Goal: Information Seeking & Learning: Learn about a topic

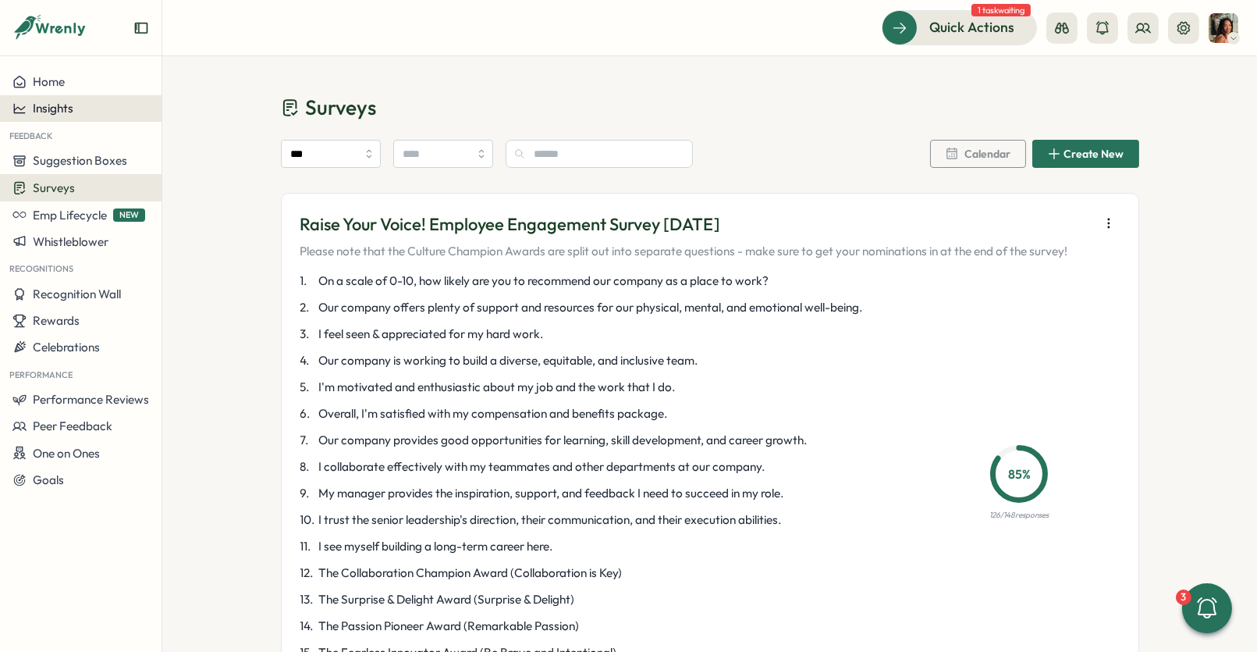
click at [73, 108] on span "Insights" at bounding box center [53, 108] width 41 height 15
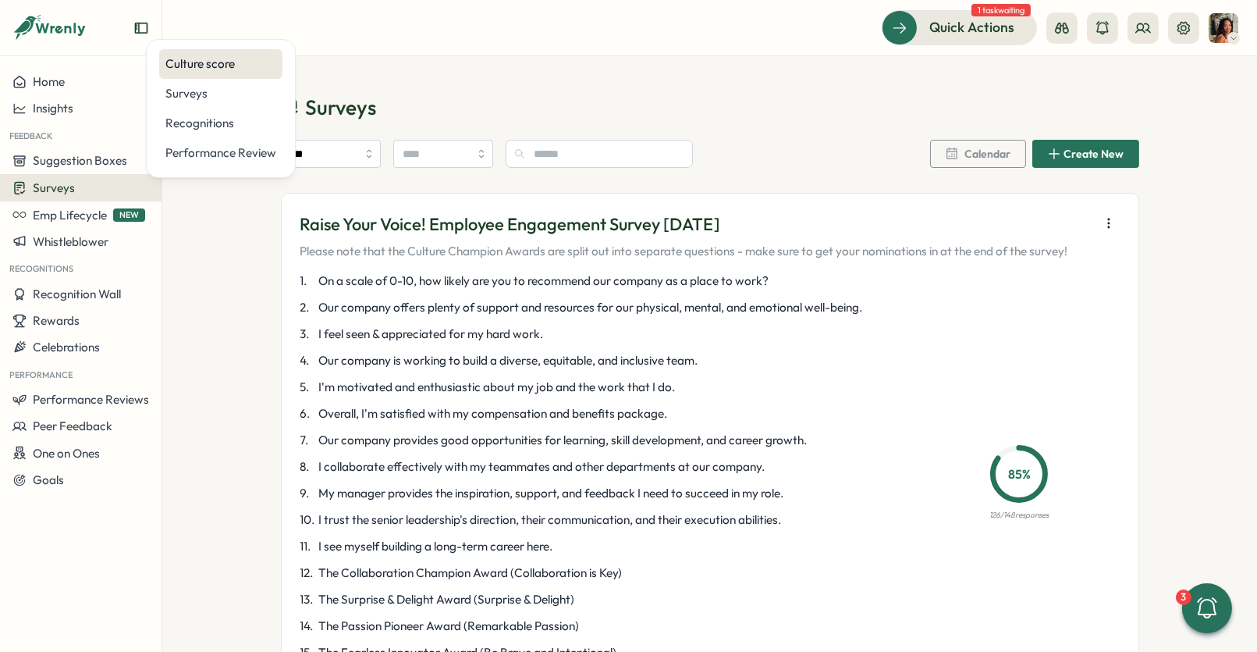
click at [208, 67] on div "Culture score" at bounding box center [220, 63] width 111 height 17
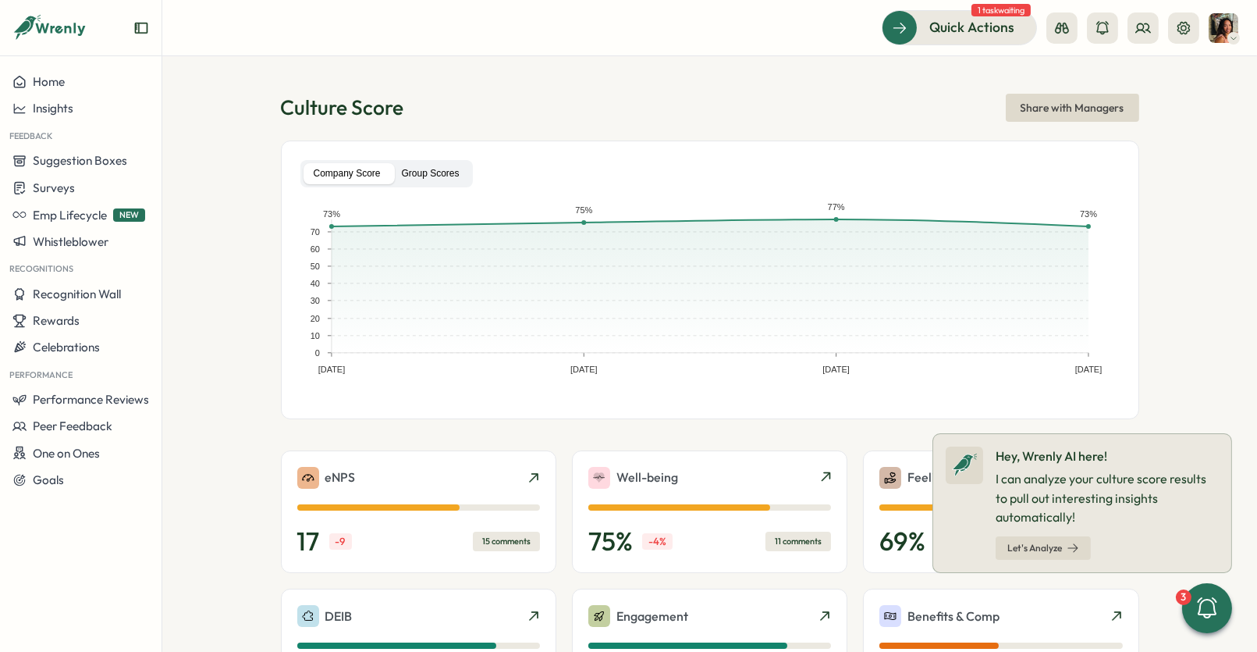
click at [428, 164] on label "Group Scores" at bounding box center [431, 173] width 78 height 21
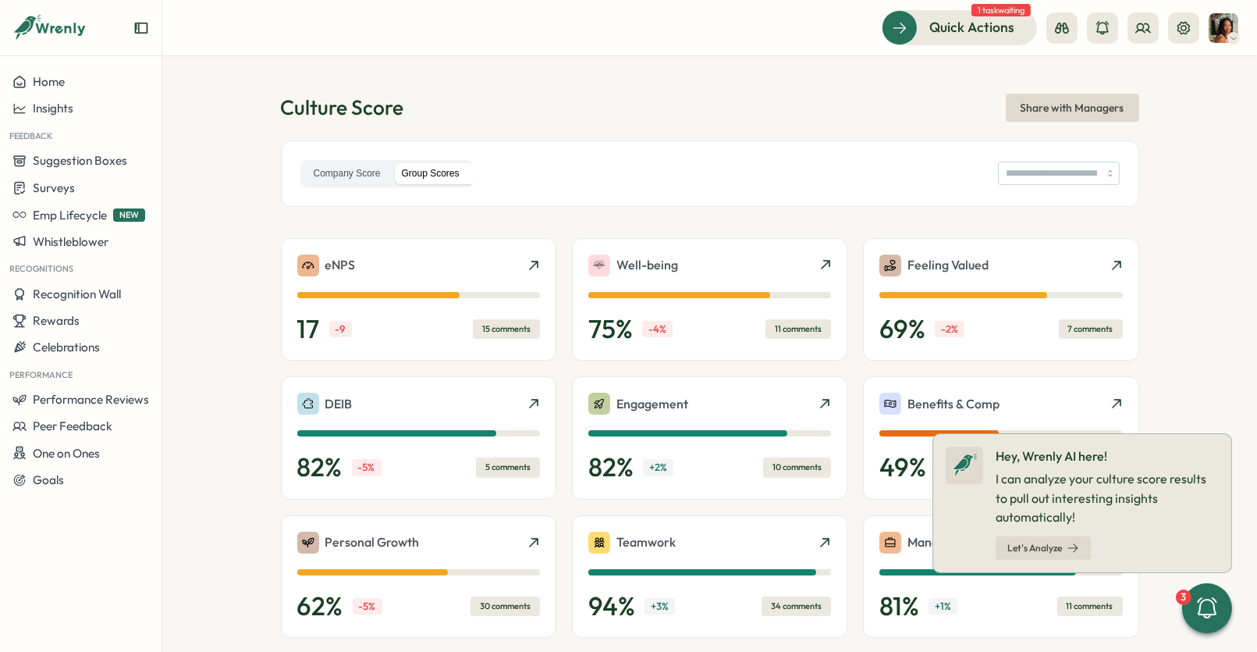
type input "**********"
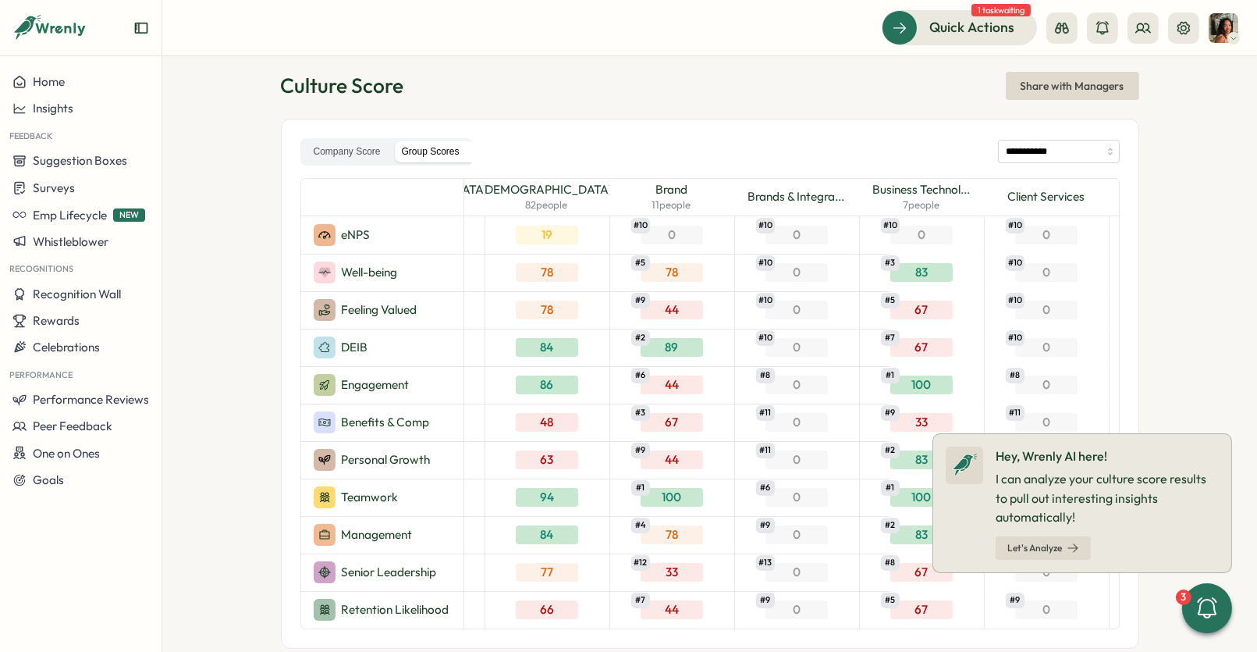
scroll to position [25, 0]
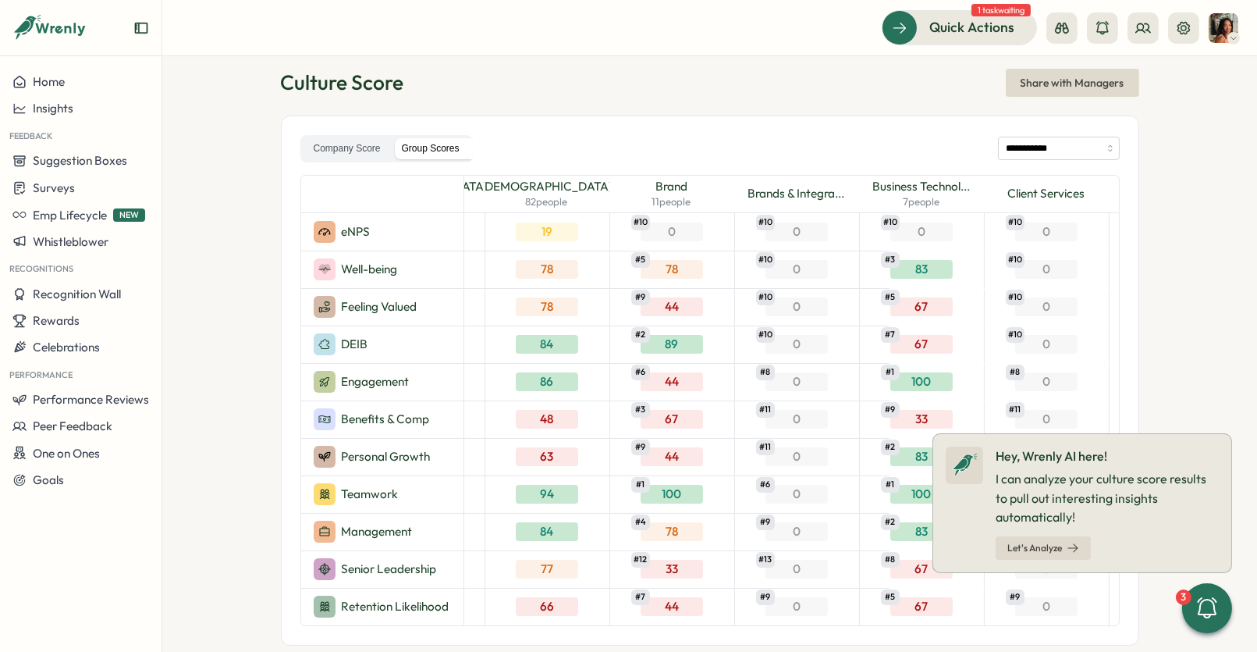
click at [1230, 434] on section "**********" at bounding box center [709, 353] width 1095 height 595
click at [343, 142] on label "Company Score" at bounding box center [347, 148] width 87 height 21
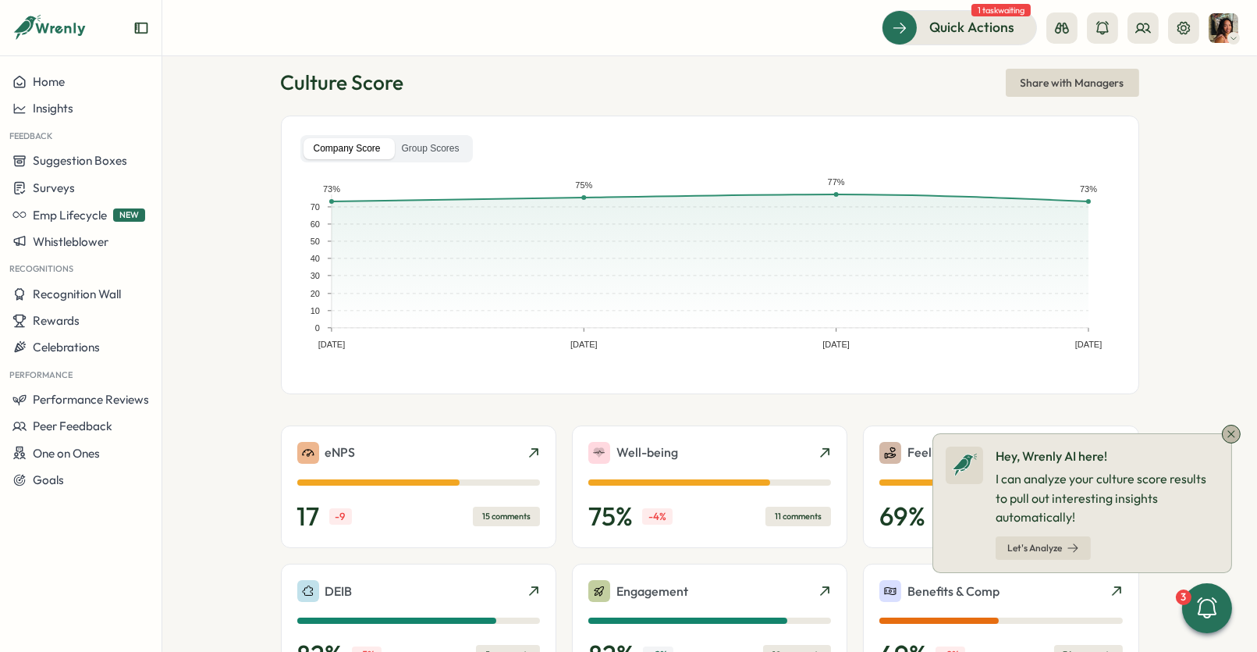
click at [1226, 435] on icon at bounding box center [1231, 434] width 12 height 12
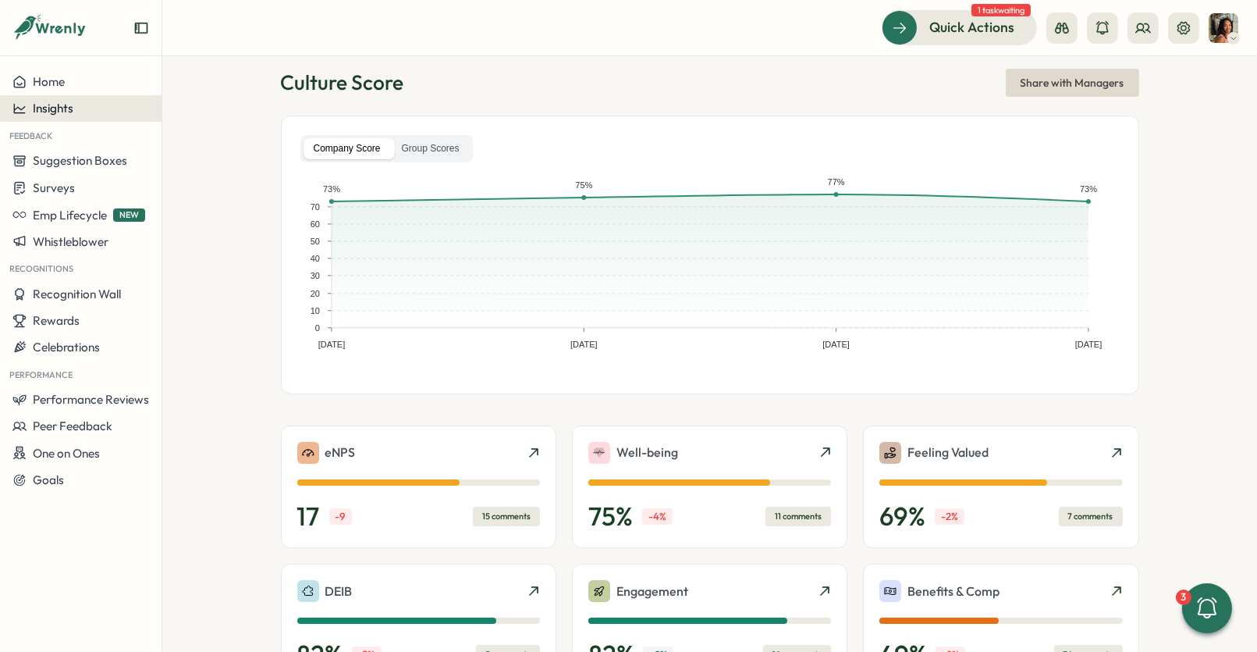
click at [77, 118] on button "Insights" at bounding box center [81, 108] width 162 height 27
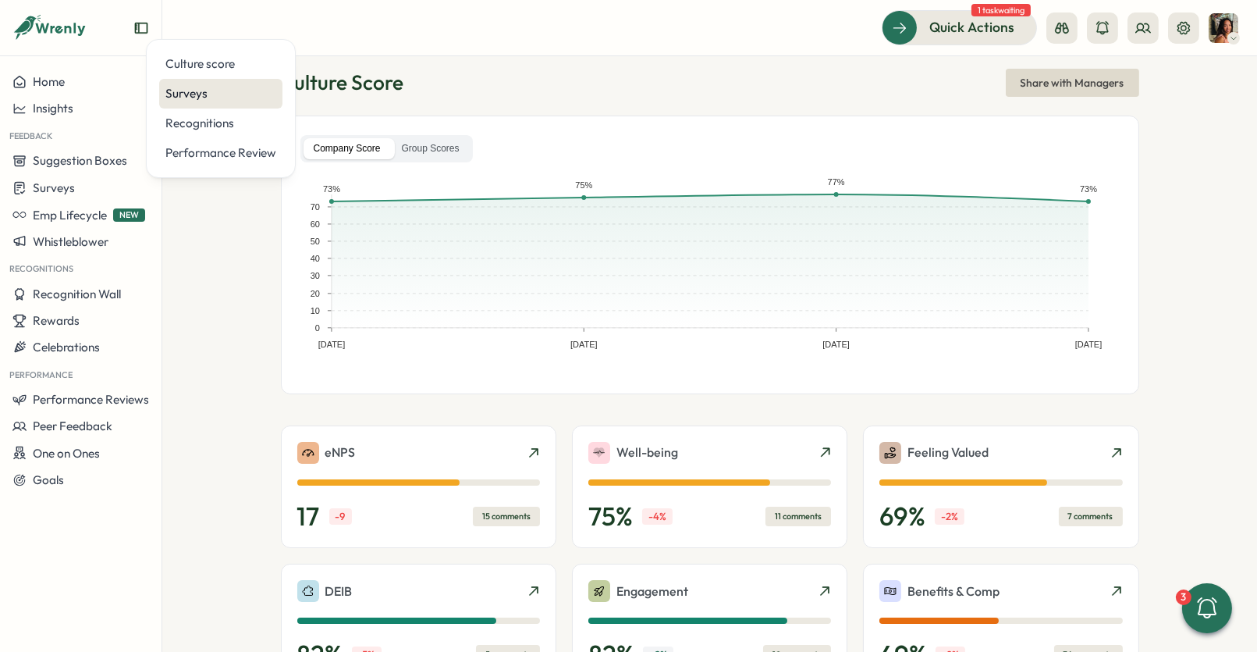
click at [204, 84] on div "Surveys" at bounding box center [220, 94] width 123 height 30
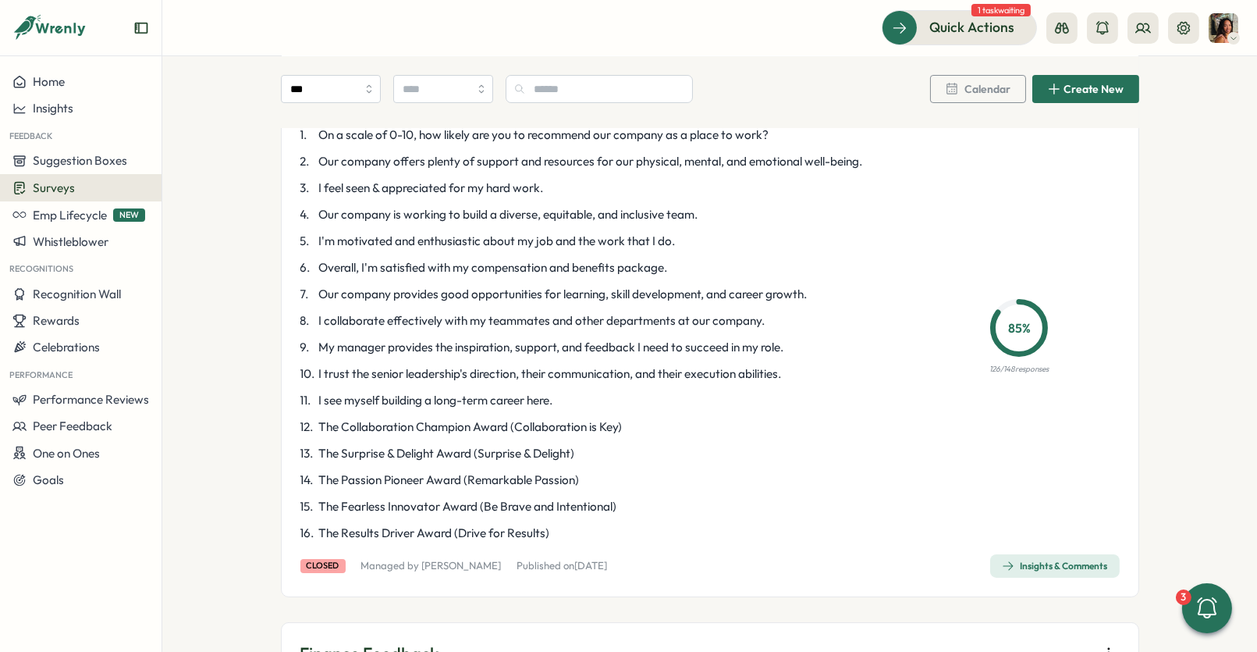
scroll to position [217, 0]
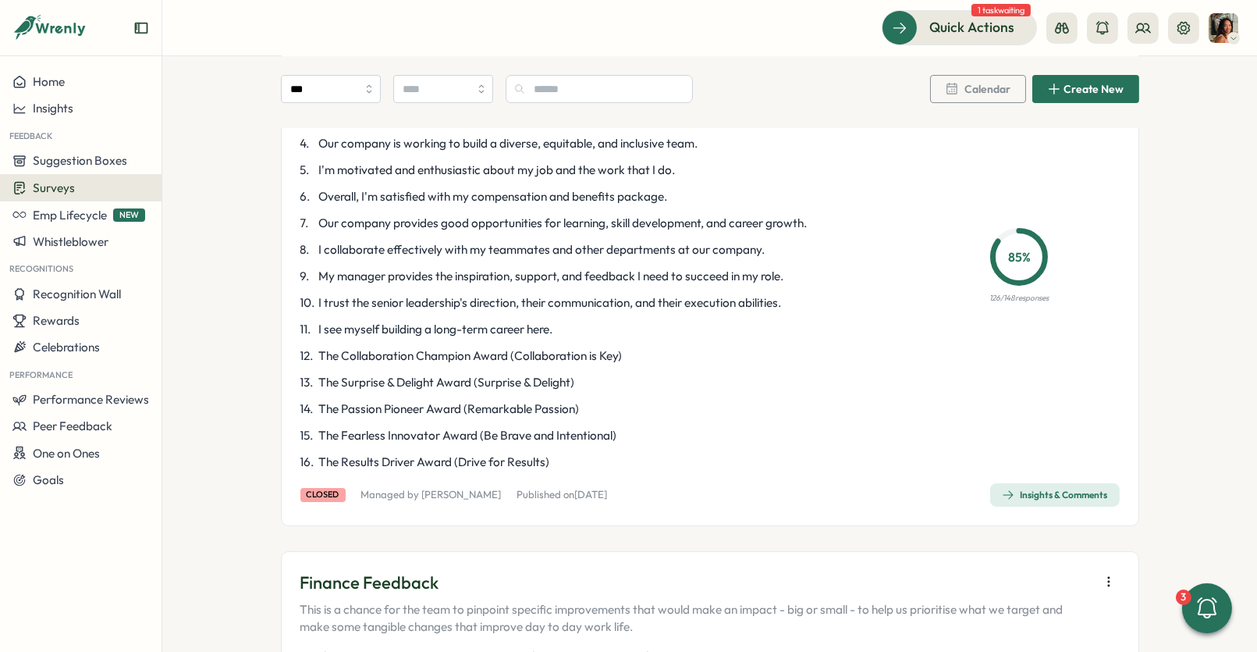
click at [1003, 491] on icon "button" at bounding box center [1008, 494] width 12 height 12
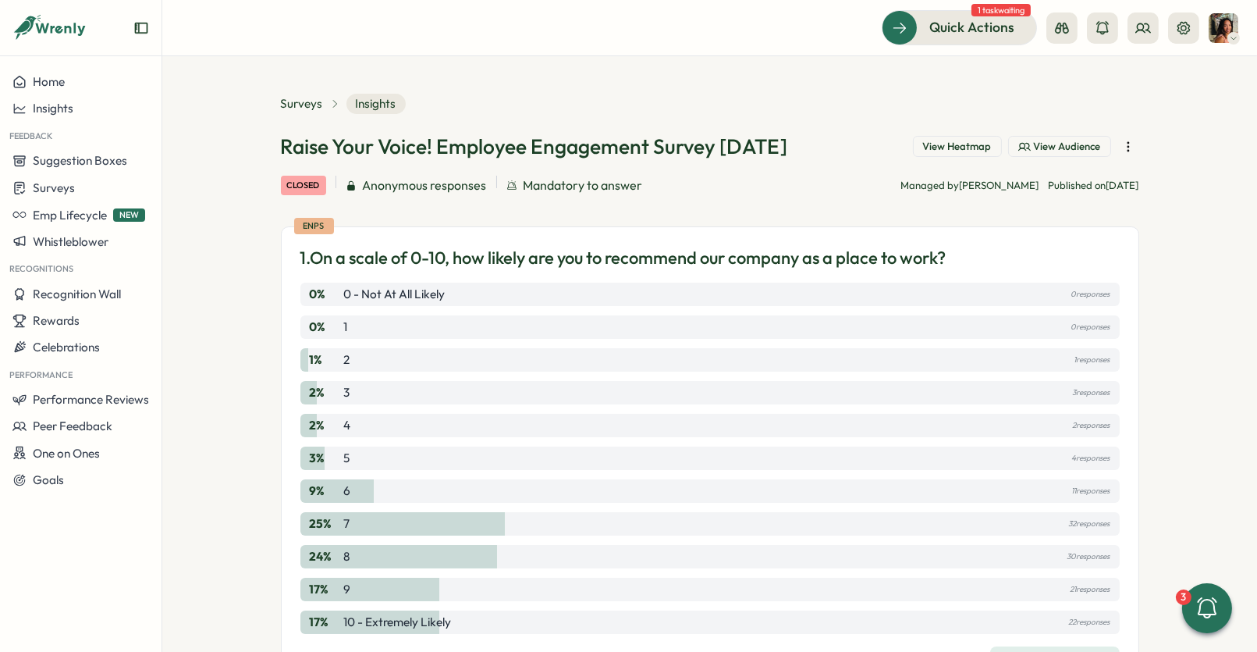
click at [948, 143] on span "View Heatmap" at bounding box center [957, 147] width 69 height 14
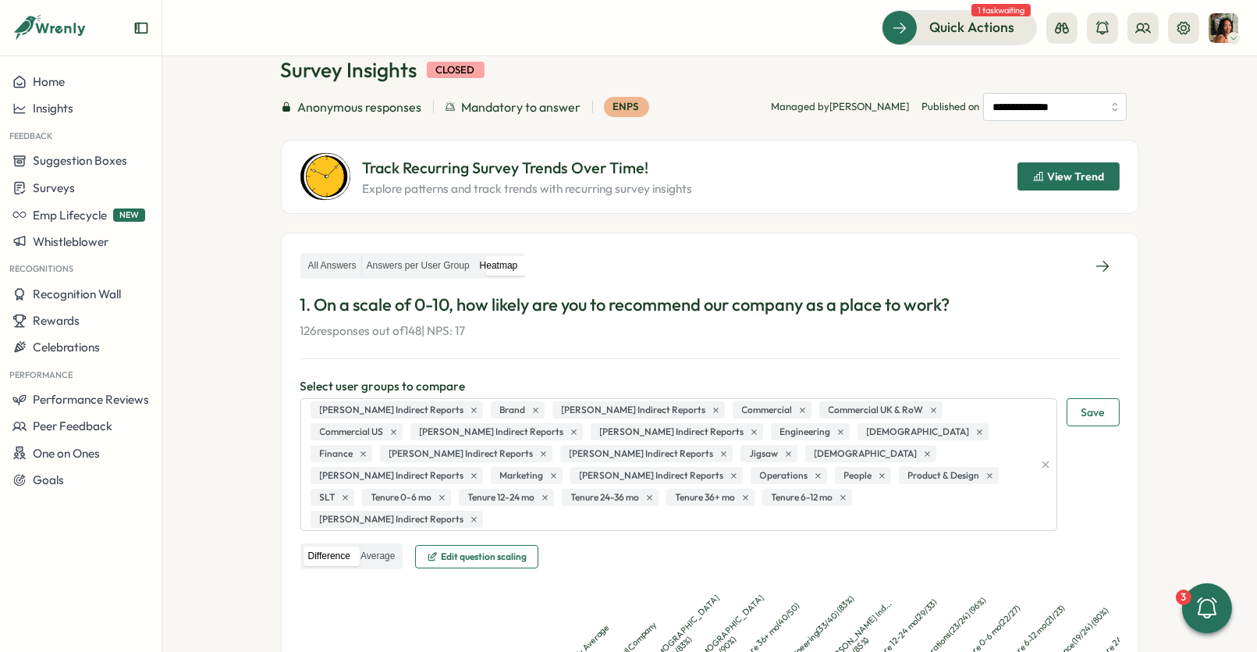
scroll to position [97, 0]
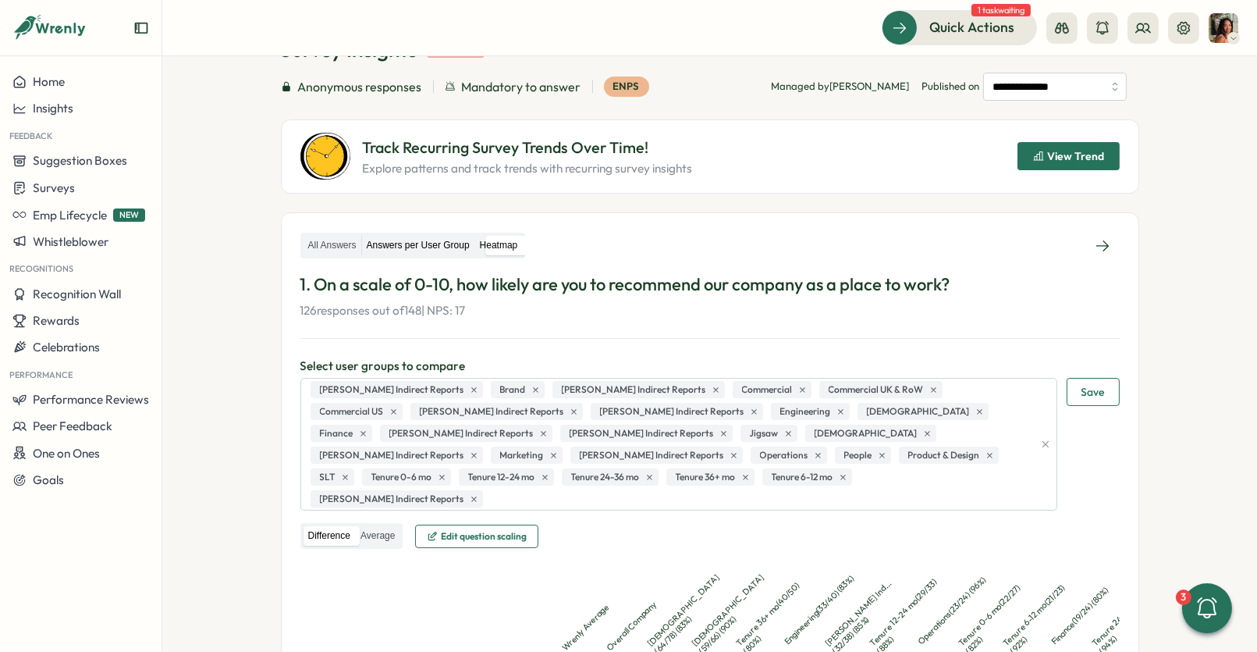
click at [442, 250] on label "Answers per User Group" at bounding box center [418, 246] width 112 height 20
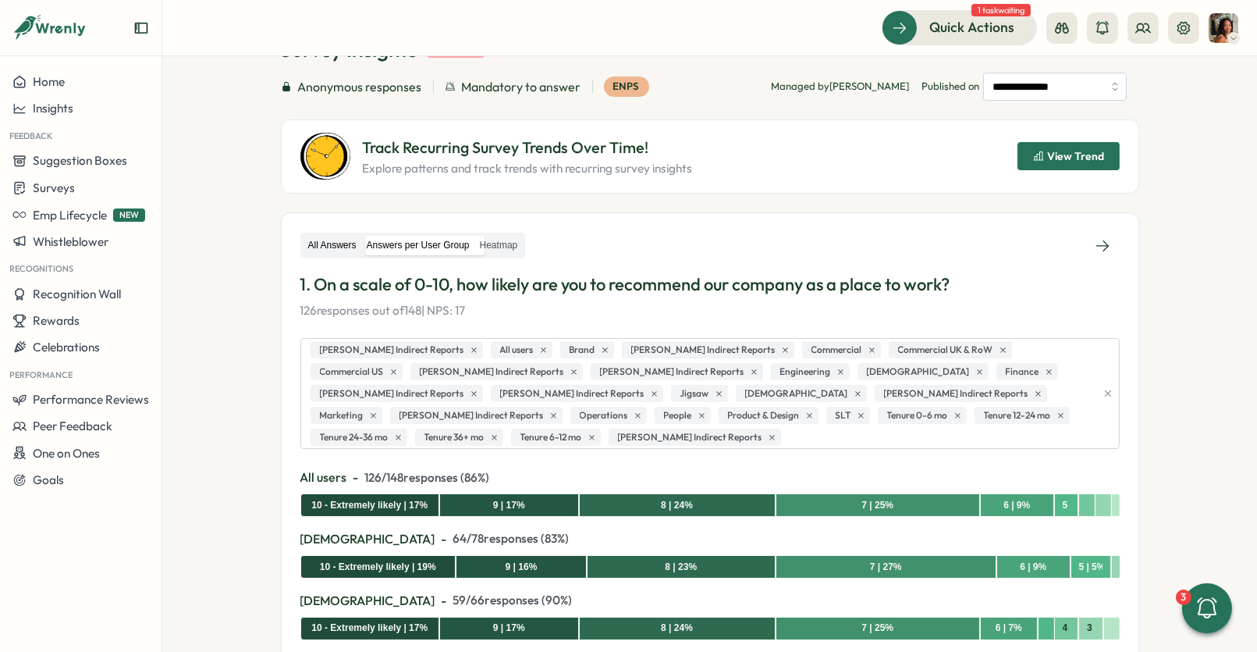
click at [330, 245] on label "All Answers" at bounding box center [333, 246] width 58 height 20
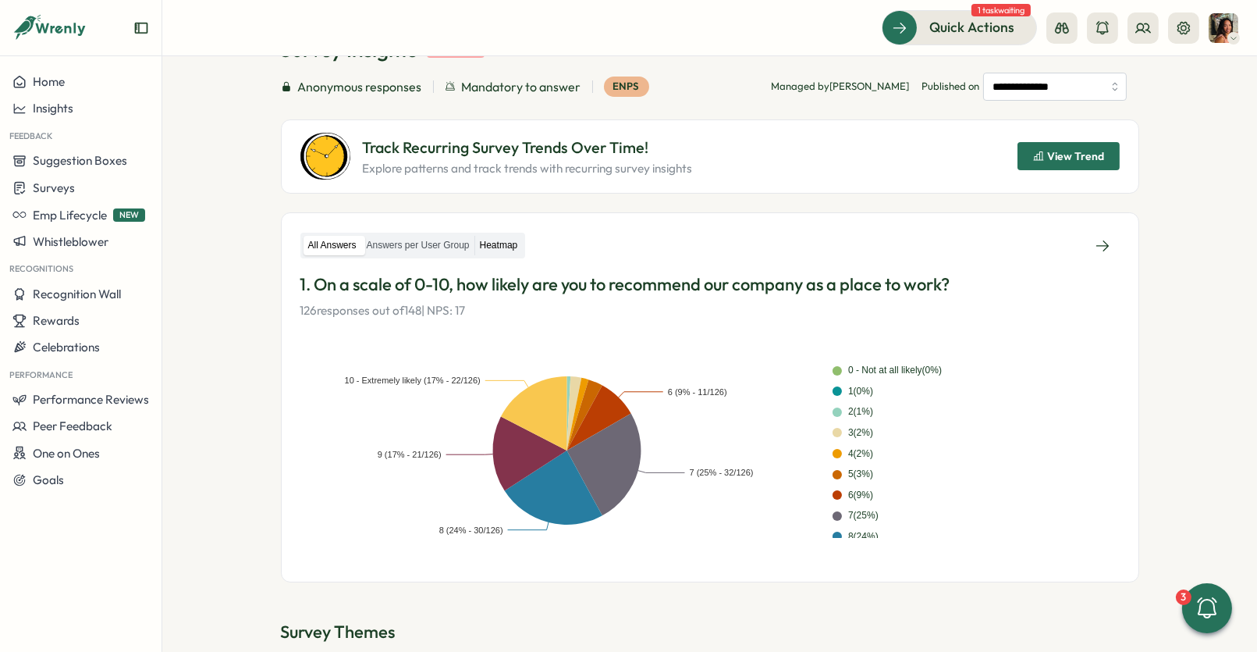
click at [512, 249] on label "Heatmap" at bounding box center [499, 246] width 48 height 20
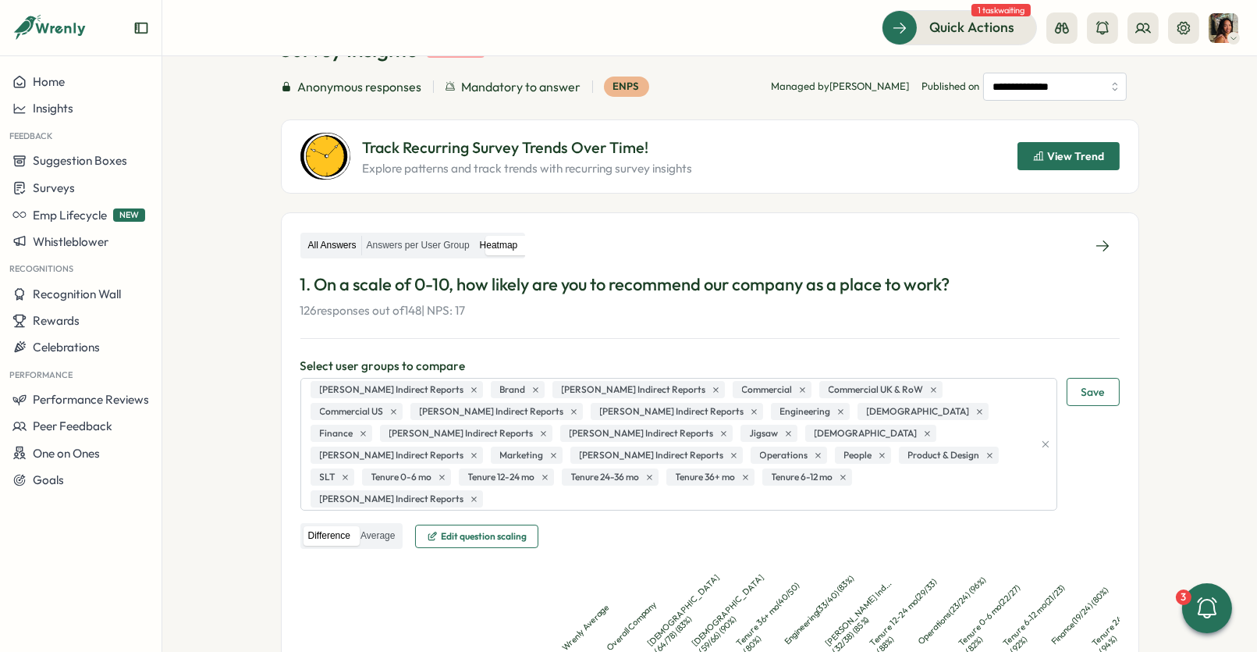
click at [342, 240] on label "All Answers" at bounding box center [333, 246] width 58 height 20
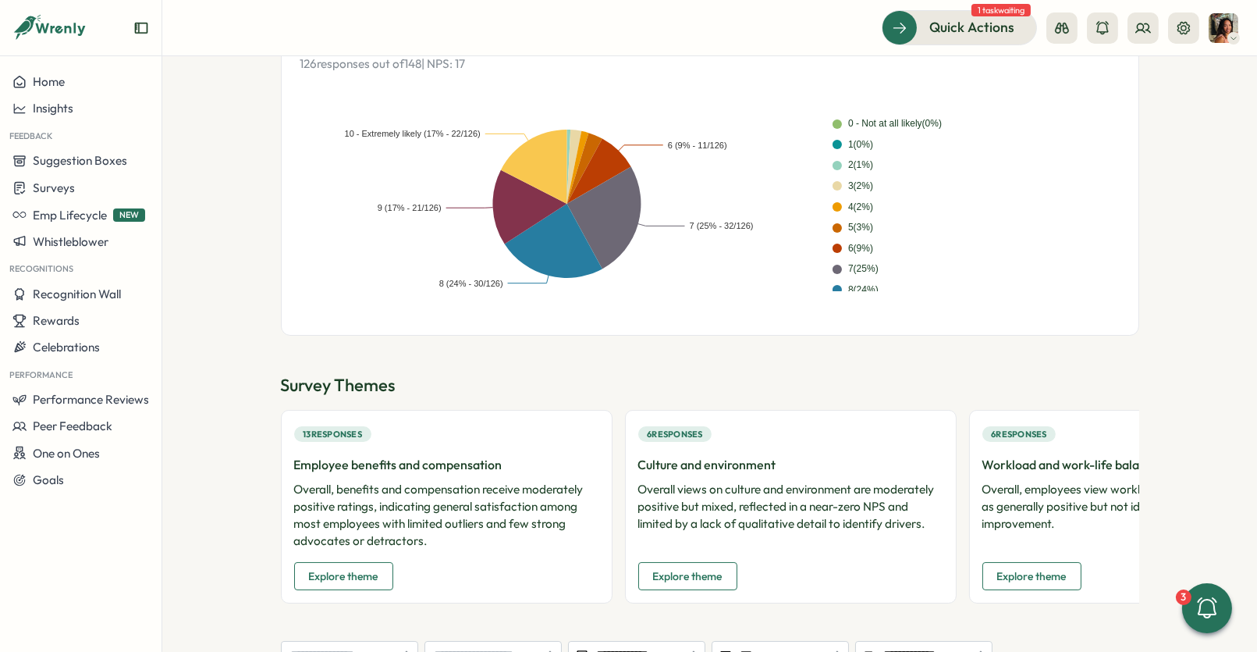
scroll to position [0, 0]
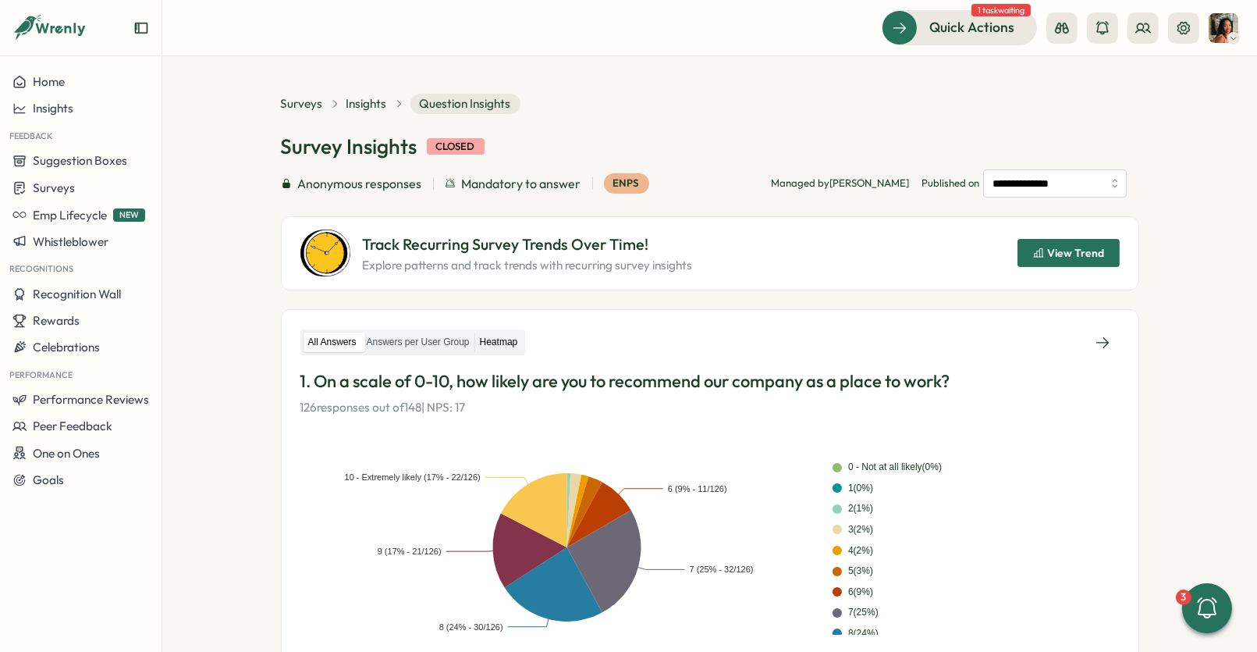
click at [519, 335] on label "Heatmap" at bounding box center [499, 342] width 48 height 20
